Goal: Contribute content: Contribute content

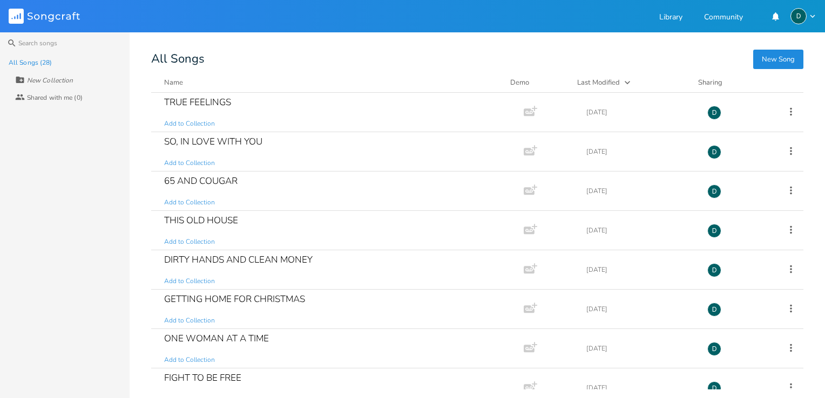
click at [774, 59] on button "New Song" at bounding box center [778, 59] width 50 height 19
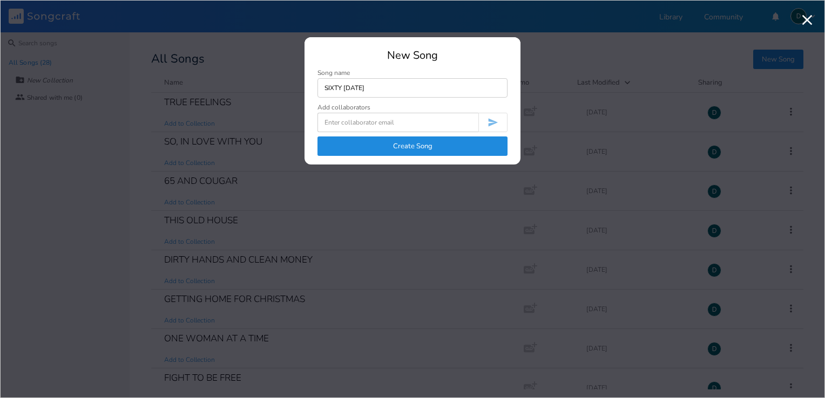
type input "SIXTY [DATE]"
click at [409, 146] on button "Create Song" at bounding box center [412, 146] width 190 height 19
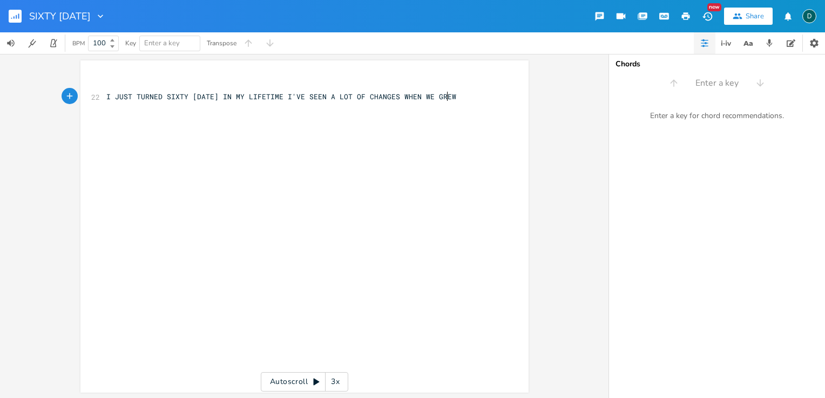
scroll to position [0, 320]
type textarea "I JUST TURNED SIXTY [DATE] IN MY LIFETIME I'VE SEEN A LOT OF CHANGES WHEN WE GR…"
type textarea "WE LEARNED HOW TO WORK ALL THE KIDS WOULD PLAY PLAY"
drag, startPoint x: 116, startPoint y: 220, endPoint x: 204, endPoint y: 235, distance: 88.9
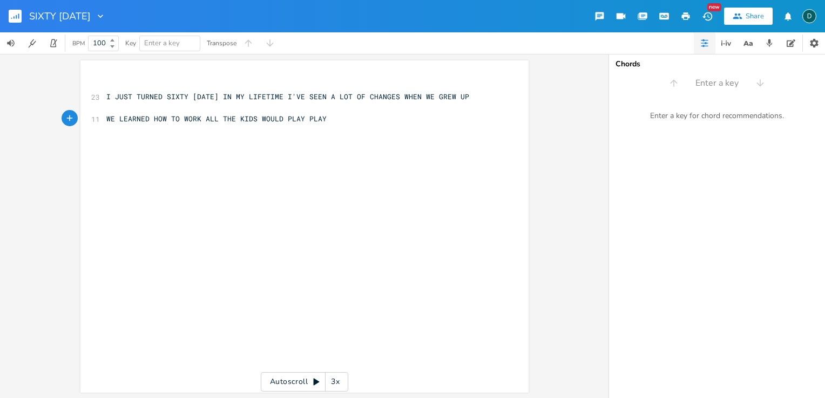
click at [218, 235] on div "xxxxxxxxxx ​ 23 I JUST TURNED SIXTY [DATE] IN MY LIFETIME I'VE SEEN A LOT OF CH…" at bounding box center [312, 237] width 417 height 319
type textarea "AUTSIDE"
type textarea "OU"
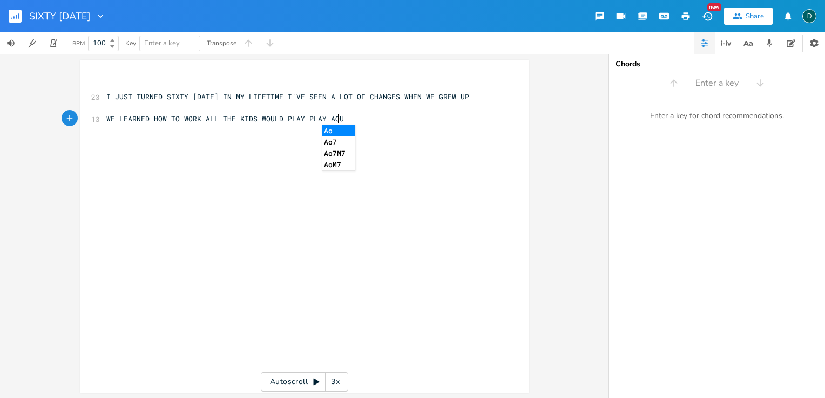
scroll to position [0, 10]
type textarea "T"
type textarea "OUTSIDE ALL DAY WE WOULD RIDE"
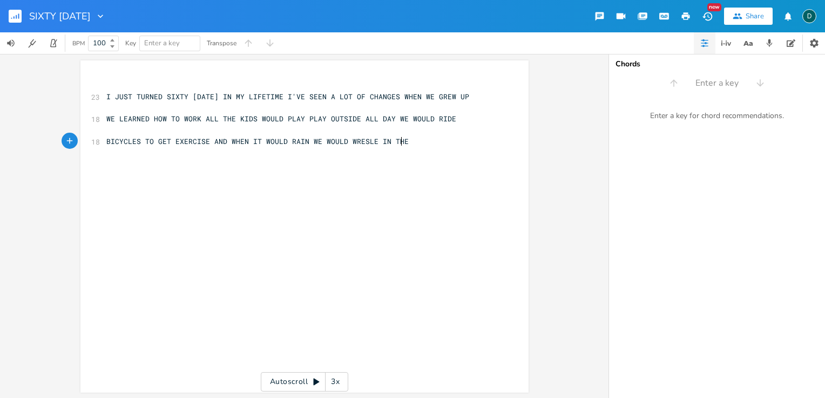
scroll to position [0, 294]
type textarea "BICYCLES TO GET EXERCISE AND WHEN IT WOULD RAIN WE WOULD WRESLE IN THE MUD"
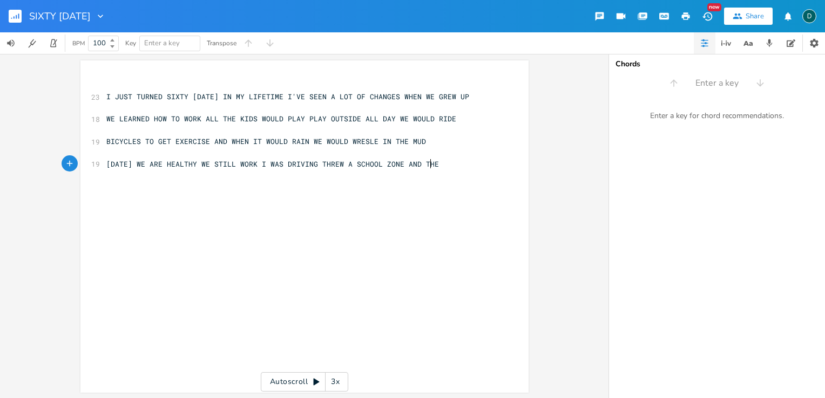
scroll to position [0, 323]
type textarea "[DATE] WE ARE HEALTHY WE STILL WORK I WAS DRIVING THREW A SCHOOL ZONE AND THE C…"
type textarea "OF [DATE] HAVE,"
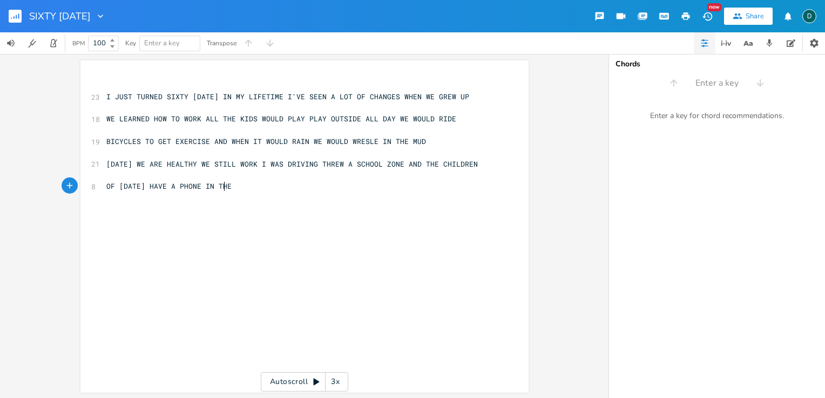
type textarea "A PHONE IN THERE"
type textarea "IR FACE DONT KNOW WHAT IS HAPPENING AROUND THEM WHEN WE"
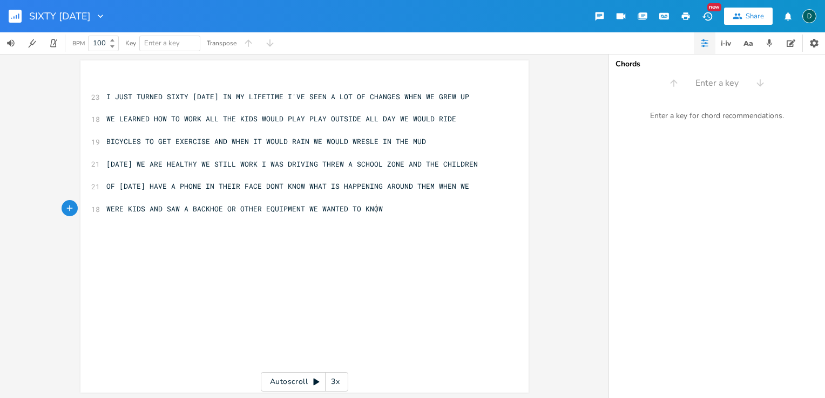
scroll to position [0, 286]
type textarea "WERE KIDS AND SAW A BACKHOE OR OTHER EQUIPMENT WE WANTED TO KNOW WHAT WAS GOING…"
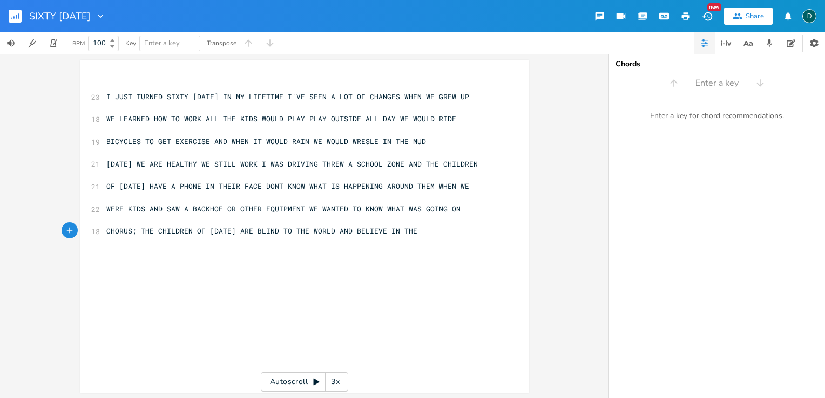
scroll to position [0, 292]
type textarea "CHORUS; THE CHILDREN OF [DATE] ARE BLIND TO THE WORLD AND BELIEVE IN THE WRONG …"
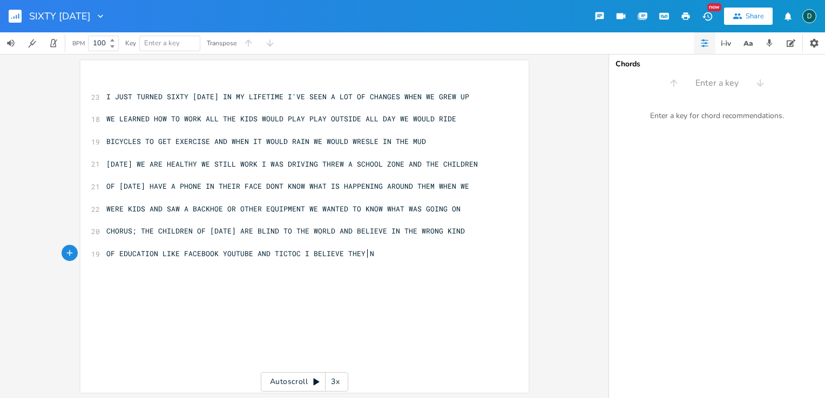
scroll to position [0, 249]
type textarea "OF EDUCATION LIKE FACEBOOK YOUTUBE AND TICTOC I BELIEVE THEY NEDED"
type textarea "ED A REALITY CHECK"
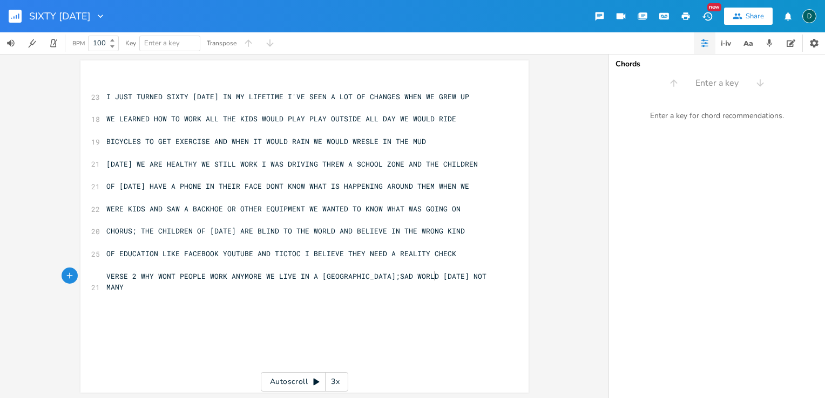
scroll to position [0, 340]
type textarea "VERSE 2 WHY WONT PEOPLE WORK ANYMORE WE LIVE IN A [GEOGRAPHIC_DATA];SAD WORLD […"
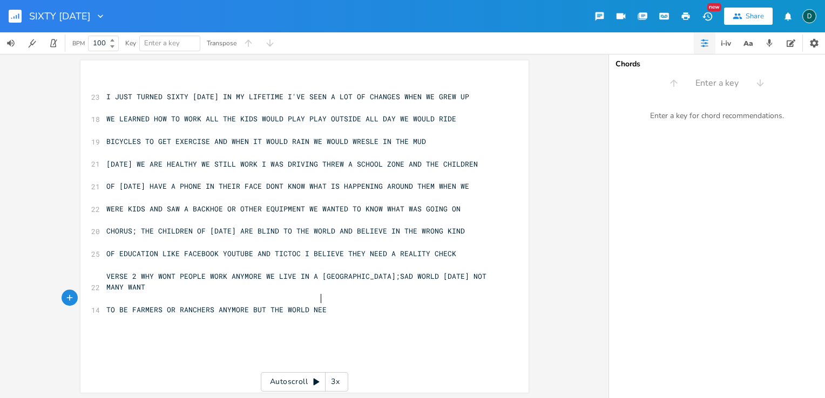
type textarea "TO BE FARMERS OR RANCHERS ANYMORE BUT THE WORLD [PERSON_NAME]"
type textarea "DS TO EAT IT;S A CRYING SHAME"
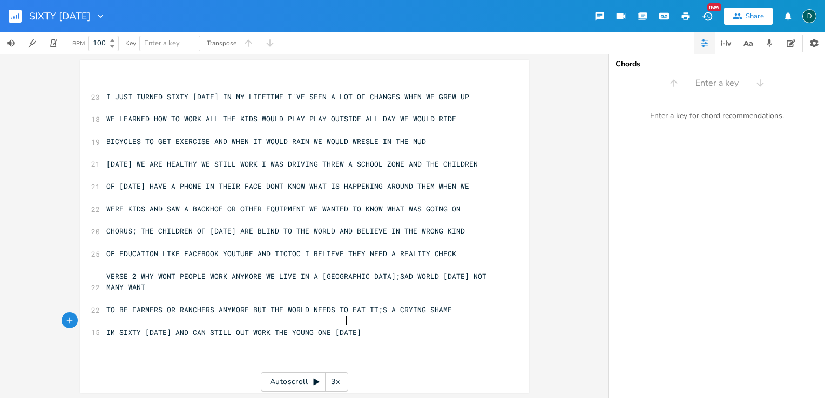
type textarea "IM SIXTY [DATE] AND CAN STILL OUT WORK THE YOUNG ONE [DATE]"
type textarea "WRITTEN BY [PERSON_NAME]"
click at [685, 15] on icon "button" at bounding box center [686, 16] width 8 height 8
